Goal: Task Accomplishment & Management: Use online tool/utility

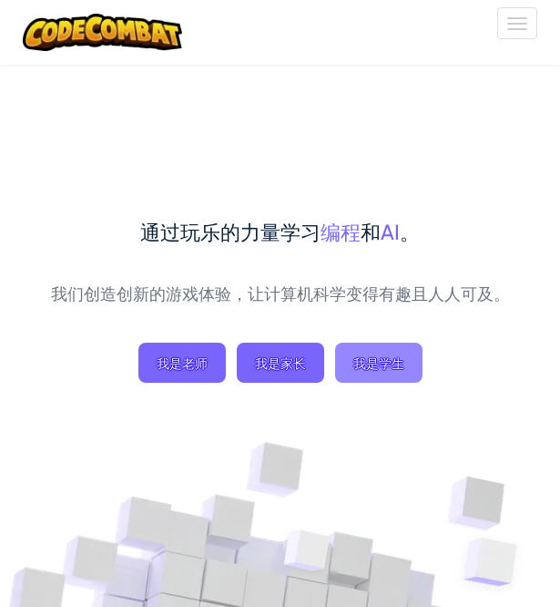
click at [355, 367] on span "我是学生" at bounding box center [378, 363] width 87 height 40
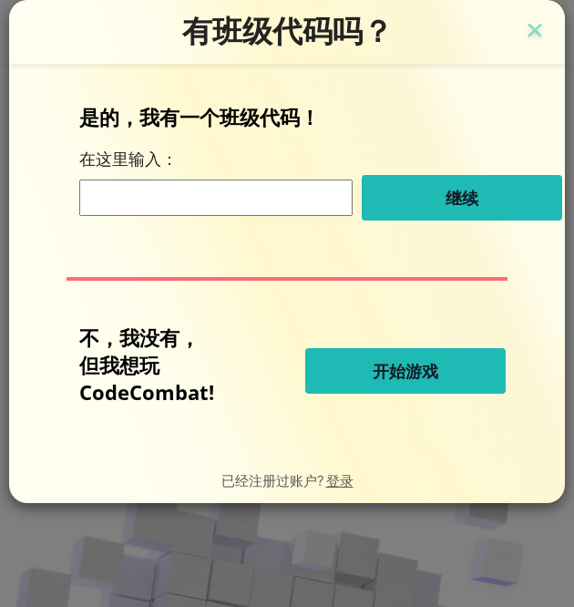
click at [373, 377] on span "开始游戏" at bounding box center [406, 371] width 66 height 22
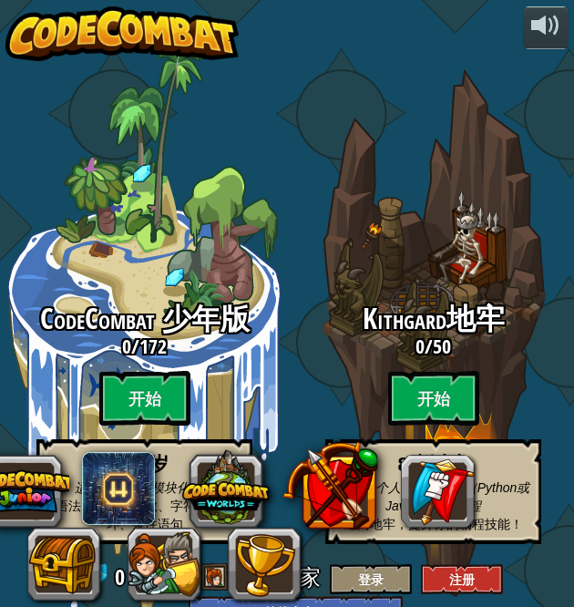
click at [436, 414] on btn "开始" at bounding box center [433, 398] width 91 height 55
select select "zh-HANS"
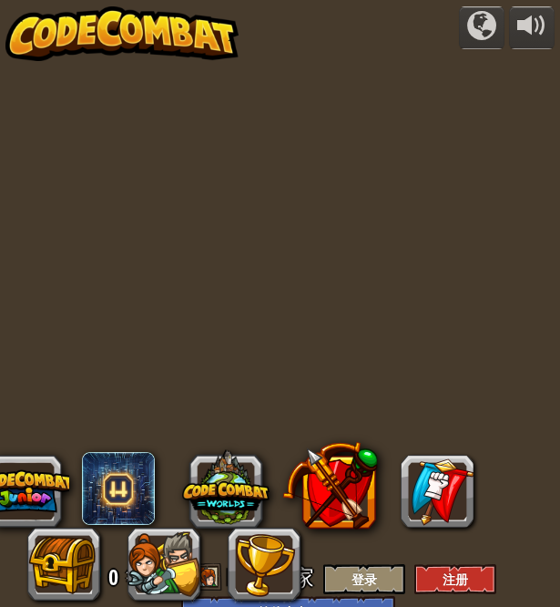
select select "zh-HANS"
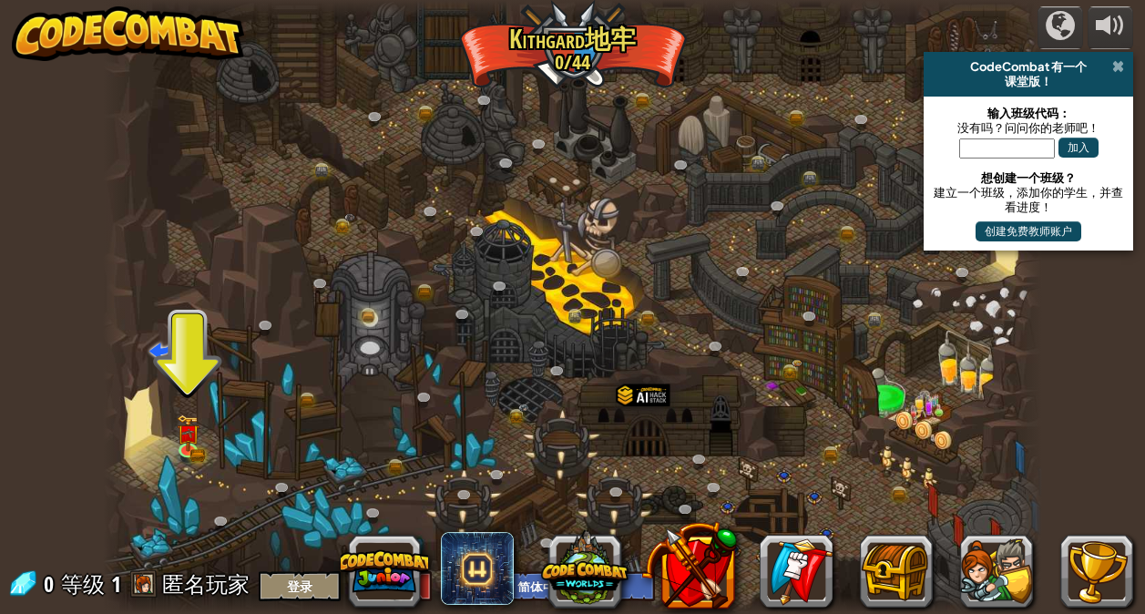
click at [559, 67] on span at bounding box center [1118, 66] width 12 height 15
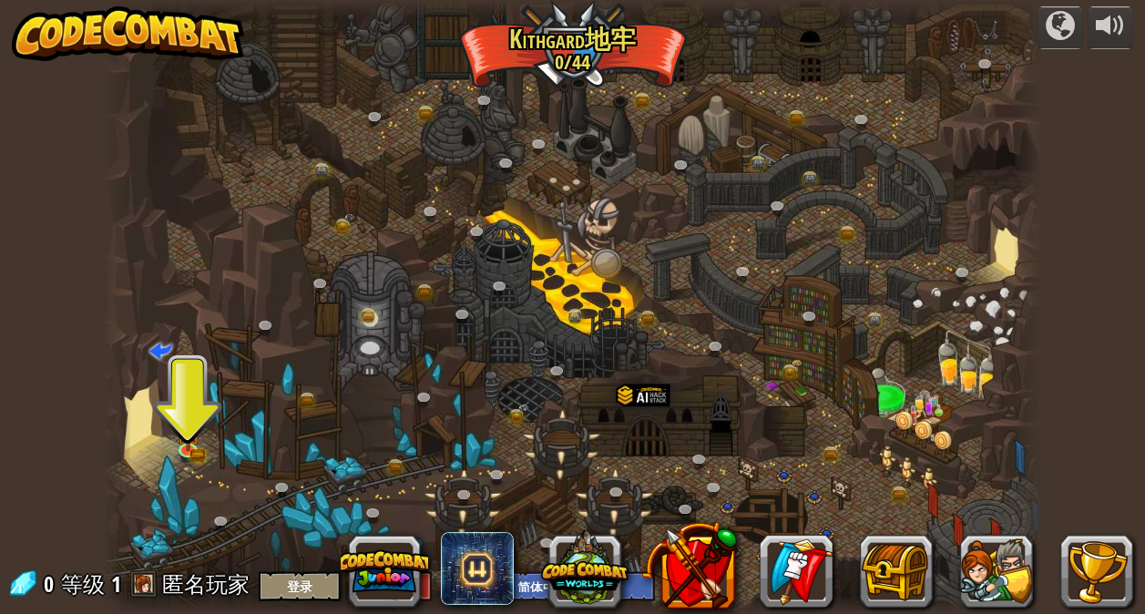
click at [187, 377] on div at bounding box center [572, 307] width 939 height 614
click at [186, 443] on img at bounding box center [188, 424] width 23 height 50
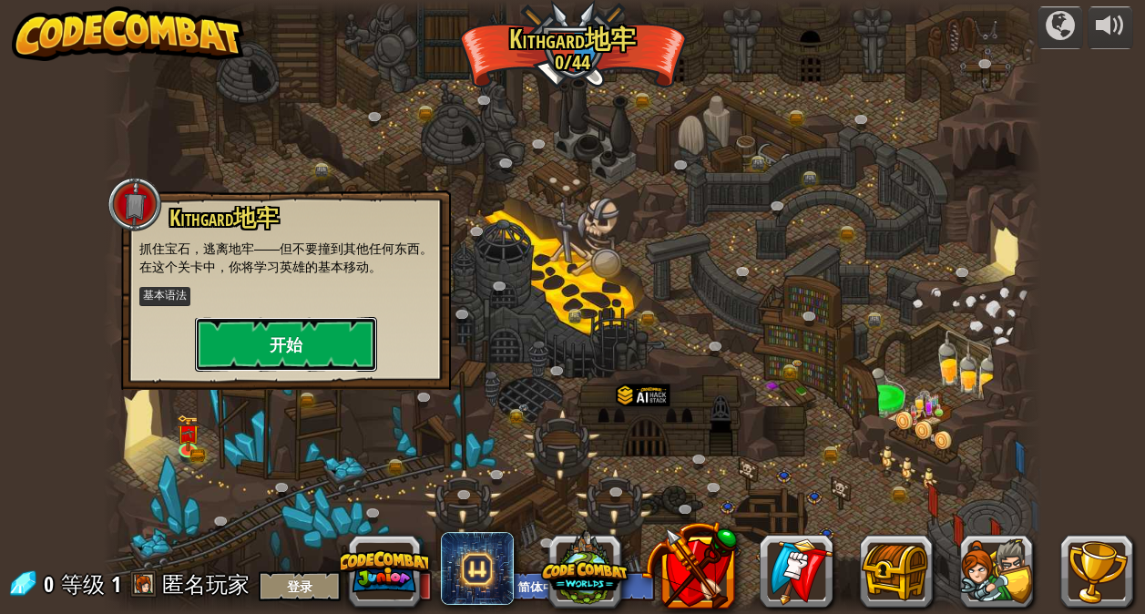
click at [312, 353] on button "开始" at bounding box center [286, 344] width 182 height 55
